Goal: Find specific page/section: Find specific page/section

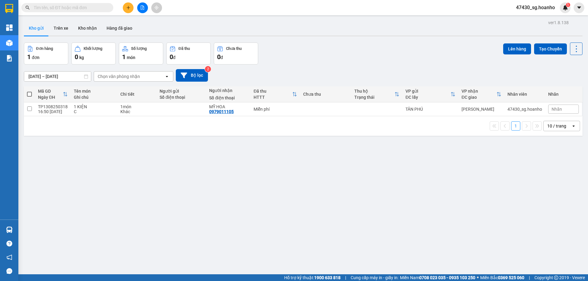
click at [82, 5] on input "text" at bounding box center [70, 7] width 72 height 7
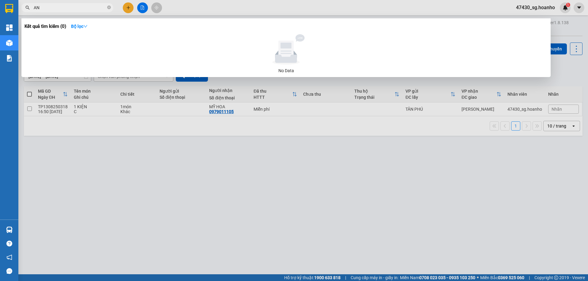
type input "A"
type input "Ả"
